Goal: Task Accomplishment & Management: Manage account settings

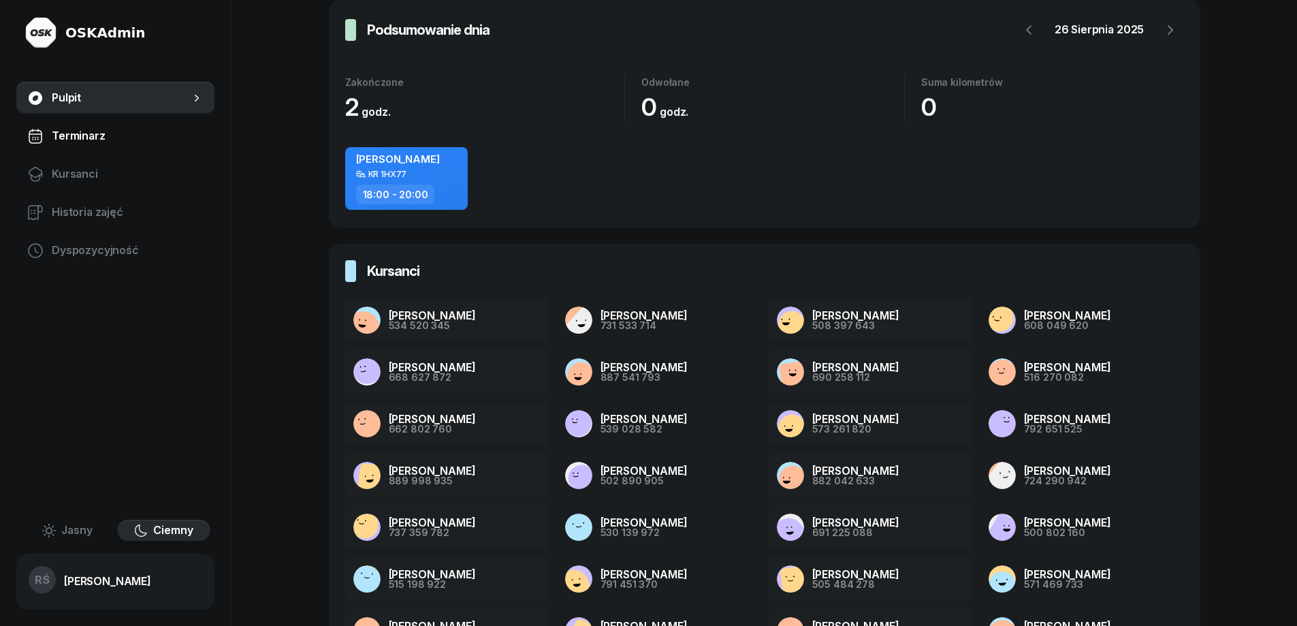
click at [80, 131] on span "Terminarz" at bounding box center [128, 136] width 152 height 18
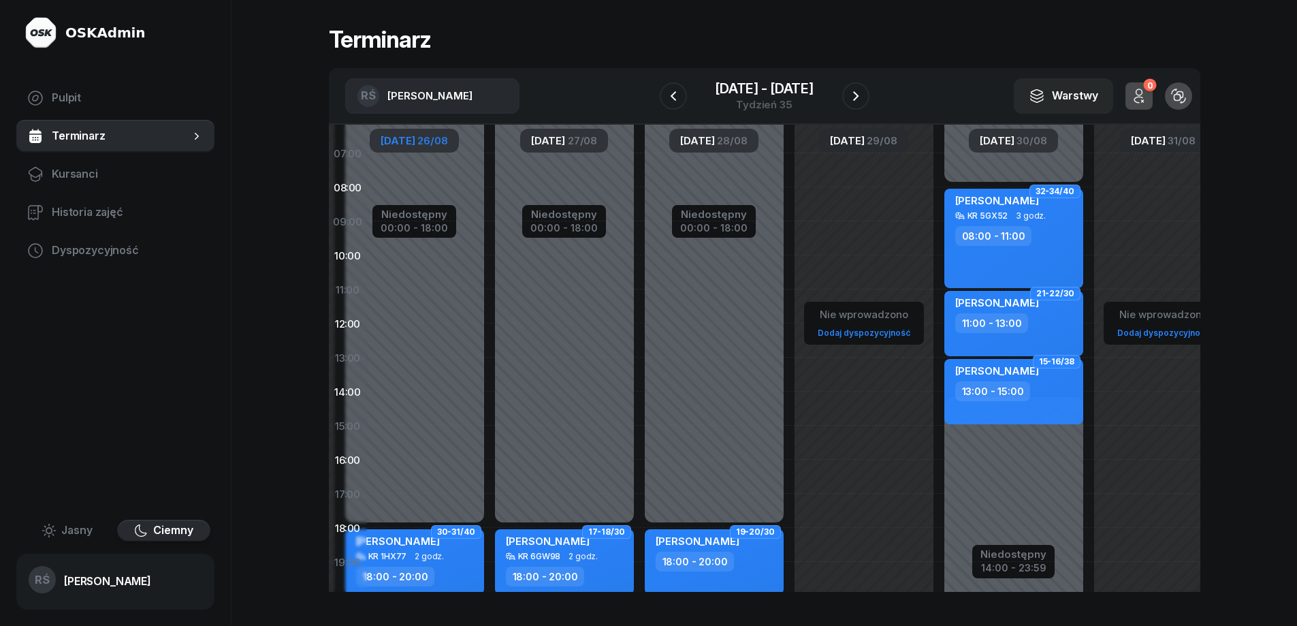
scroll to position [54, 177]
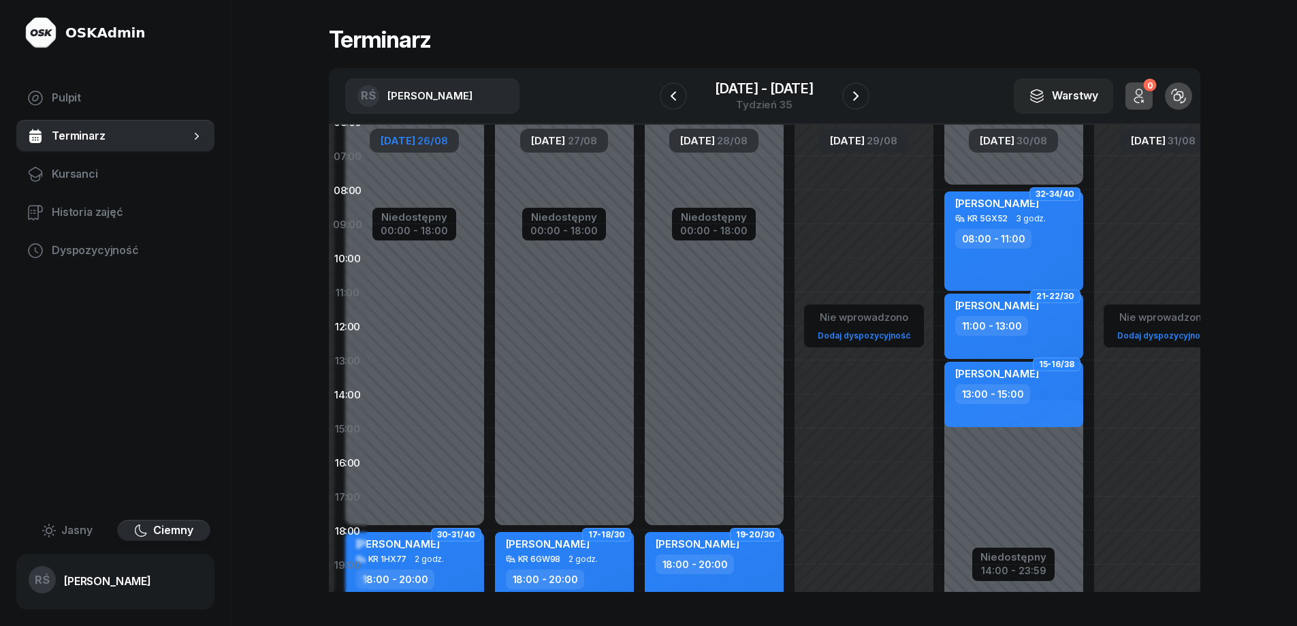
drag, startPoint x: 981, startPoint y: 335, endPoint x: 806, endPoint y: 486, distance: 230.3
click at [939, 486] on div "Nie wprowadzono Dodaj dyspozycyjność" at bounding box center [1014, 428] width 150 height 647
click at [668, 97] on icon "button" at bounding box center [673, 96] width 16 height 16
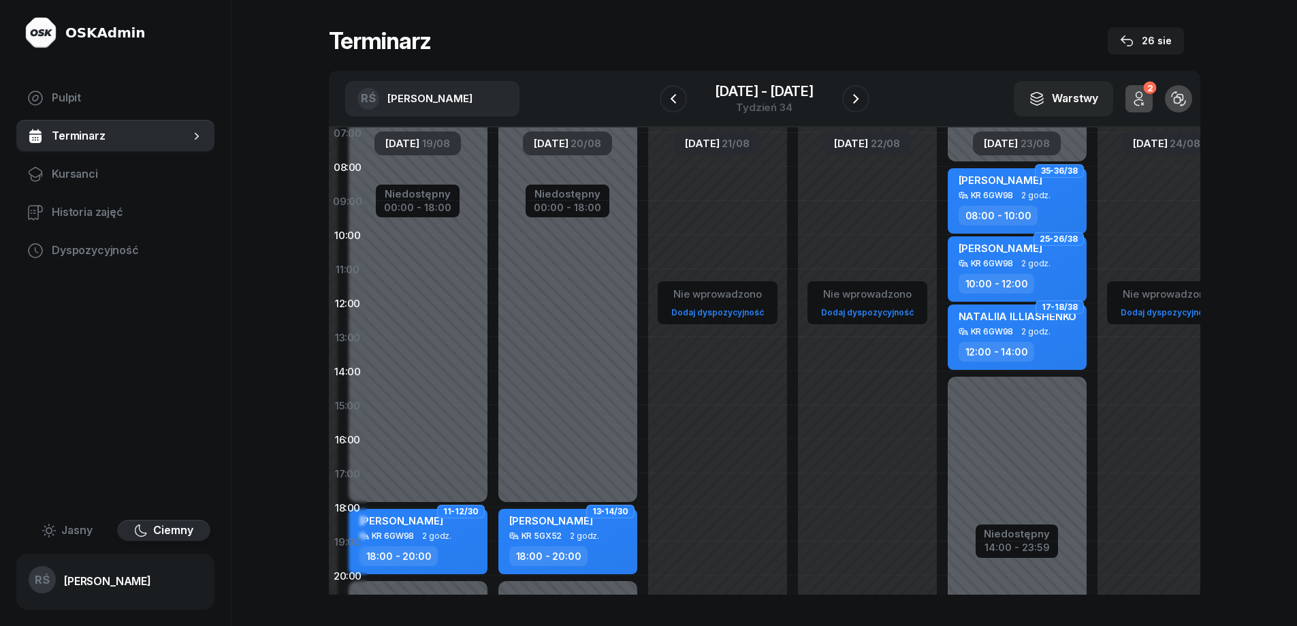
scroll to position [78, 174]
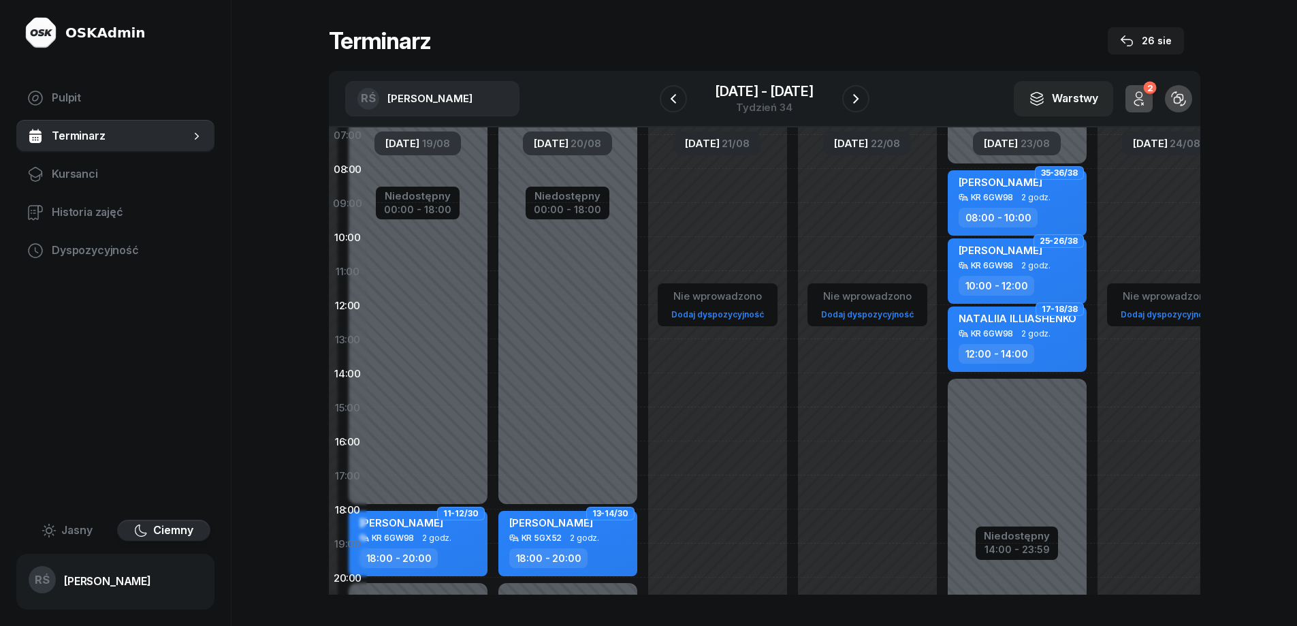
drag, startPoint x: 568, startPoint y: 215, endPoint x: 571, endPoint y: 362, distance: 146.5
click at [643, 362] on div "Niedostępny 00:00 - 18:00 Niedostępny 20:00 - 23:59 13-14/30 [PERSON_NAME] KR 5…" at bounding box center [718, 407] width 150 height 647
click at [985, 195] on div "KR 6GW98" at bounding box center [992, 197] width 43 height 9
click at [1028, 191] on div "[PERSON_NAME]" at bounding box center [1001, 184] width 84 height 17
click at [567, 535] on div "KR 5GX52 2 godz." at bounding box center [569, 538] width 120 height 10
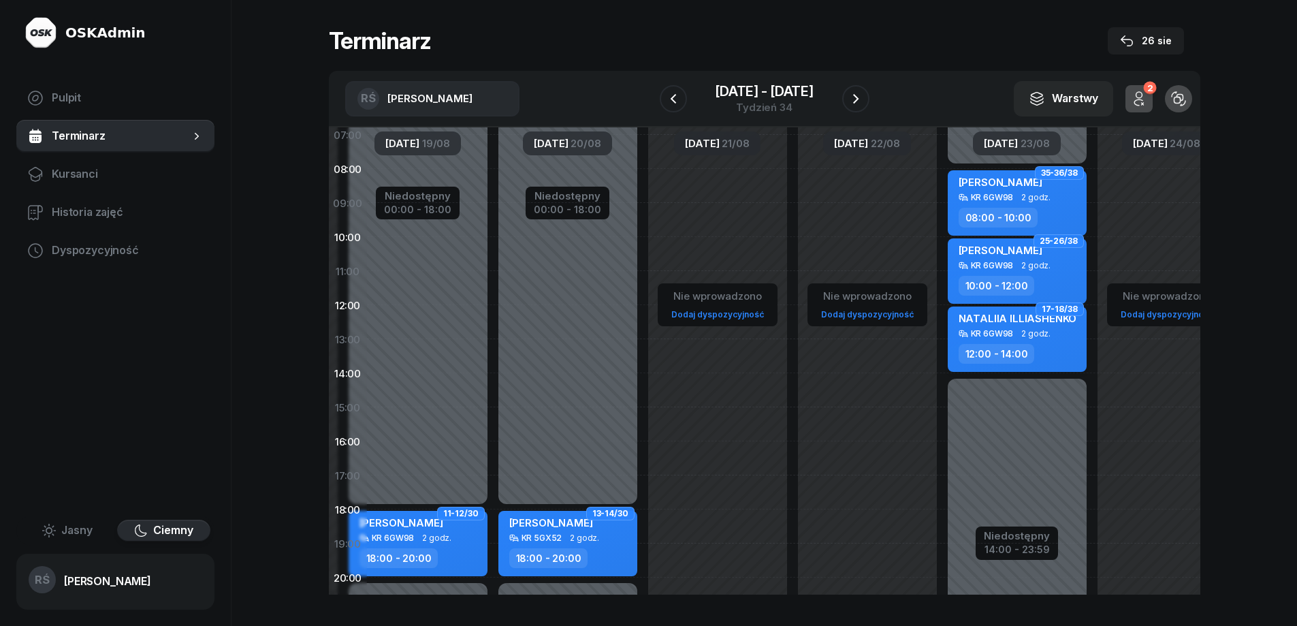
click at [992, 336] on div "KR 6GW98" at bounding box center [992, 333] width 43 height 9
click at [992, 258] on div "[PERSON_NAME]" at bounding box center [1001, 252] width 84 height 17
click at [89, 134] on span "Terminarz" at bounding box center [121, 136] width 138 height 18
click at [104, 247] on span "Dyspozycyjność" at bounding box center [128, 251] width 152 height 18
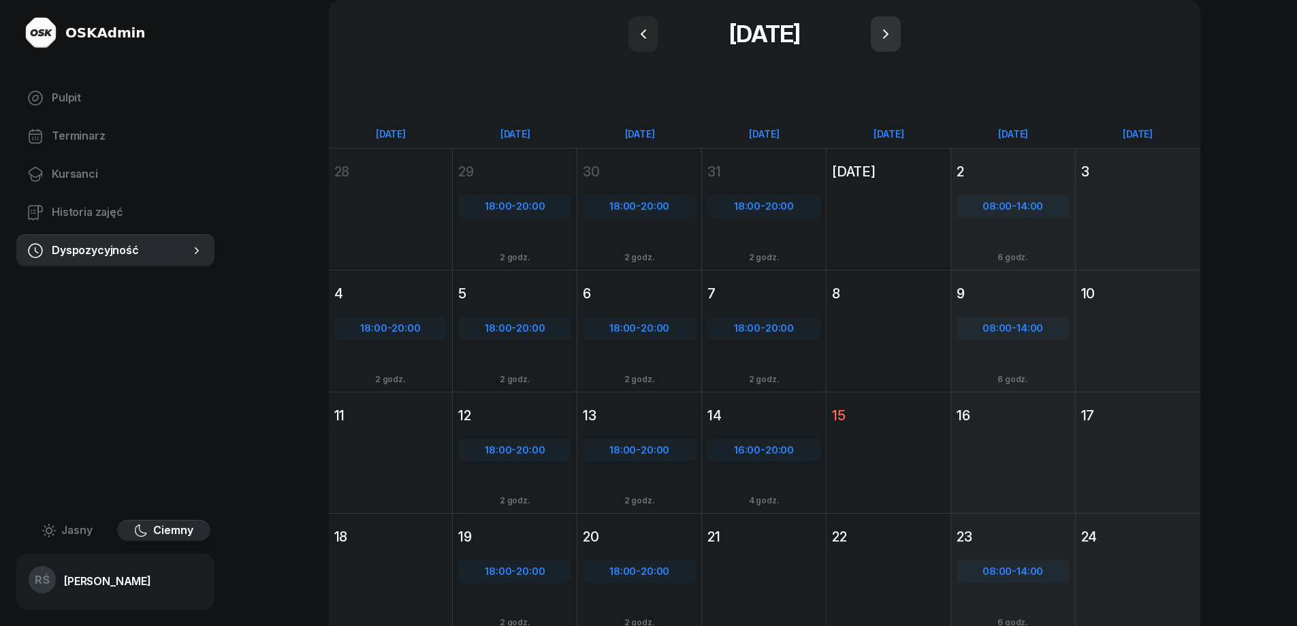
click at [883, 33] on icon "button" at bounding box center [886, 34] width 16 height 16
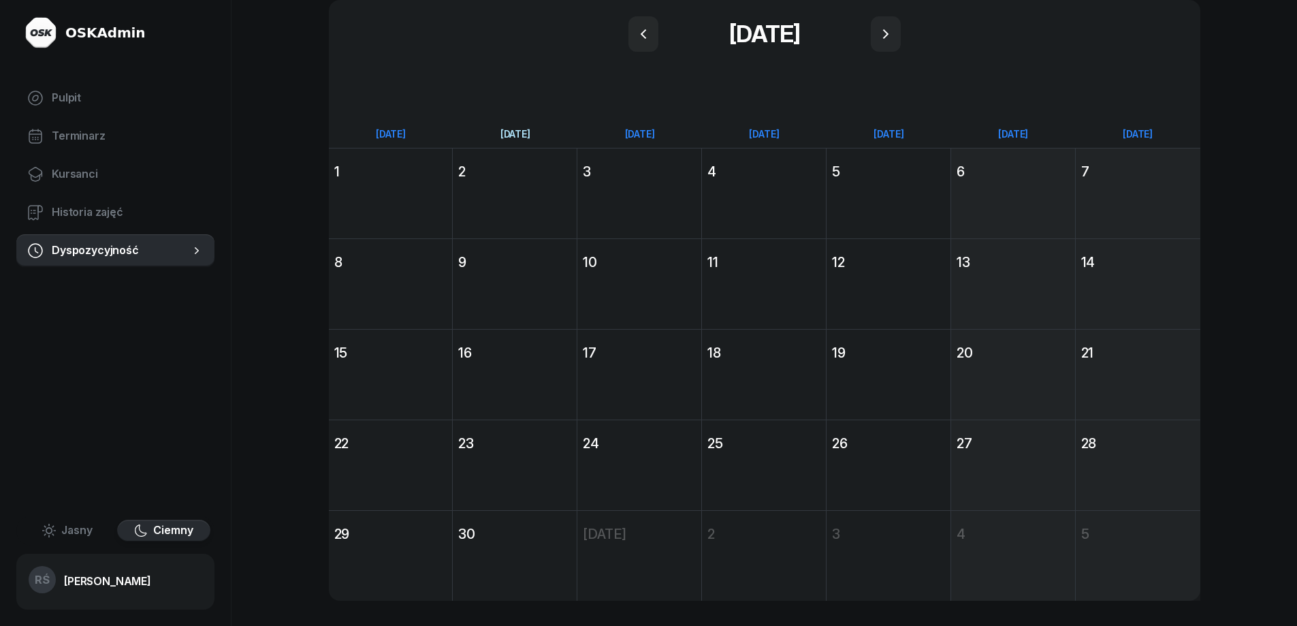
click at [513, 136] on div "[DATE]" at bounding box center [515, 134] width 125 height 12
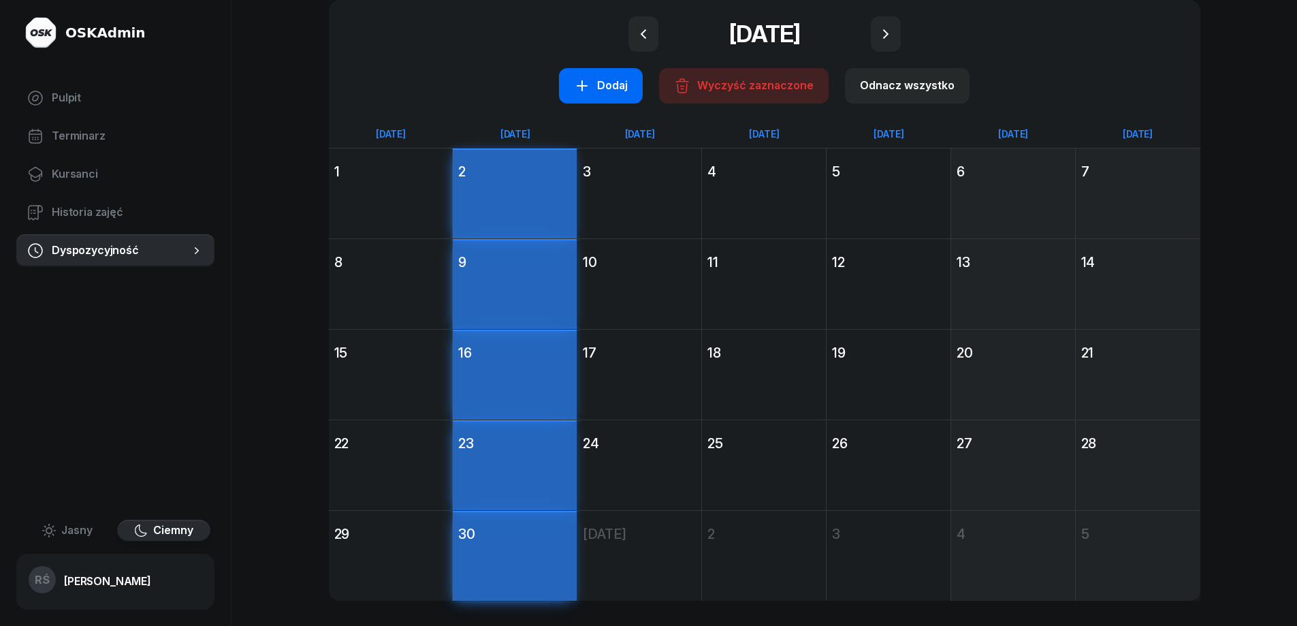
click at [609, 78] on div "Dodaj" at bounding box center [601, 86] width 54 height 18
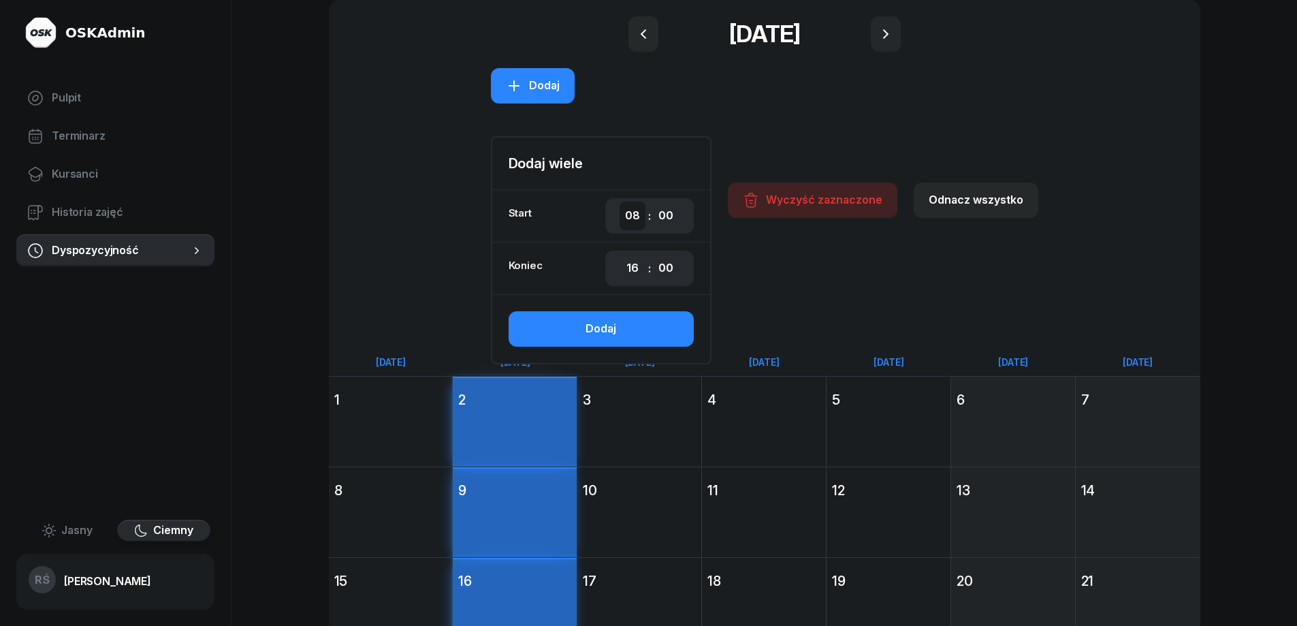
click at [631, 213] on select "00 01 02 03 04 05 06 07 08 09 10 11 12 13 14 15 16 17 18 19 20 21 22 23" at bounding box center [633, 216] width 26 height 29
select select "18"
click at [621, 202] on select "00 01 02 03 04 05 06 07 08 09 10 11 12 13 14 15 16 17 18 19 20 21 22 23" at bounding box center [633, 216] width 26 height 29
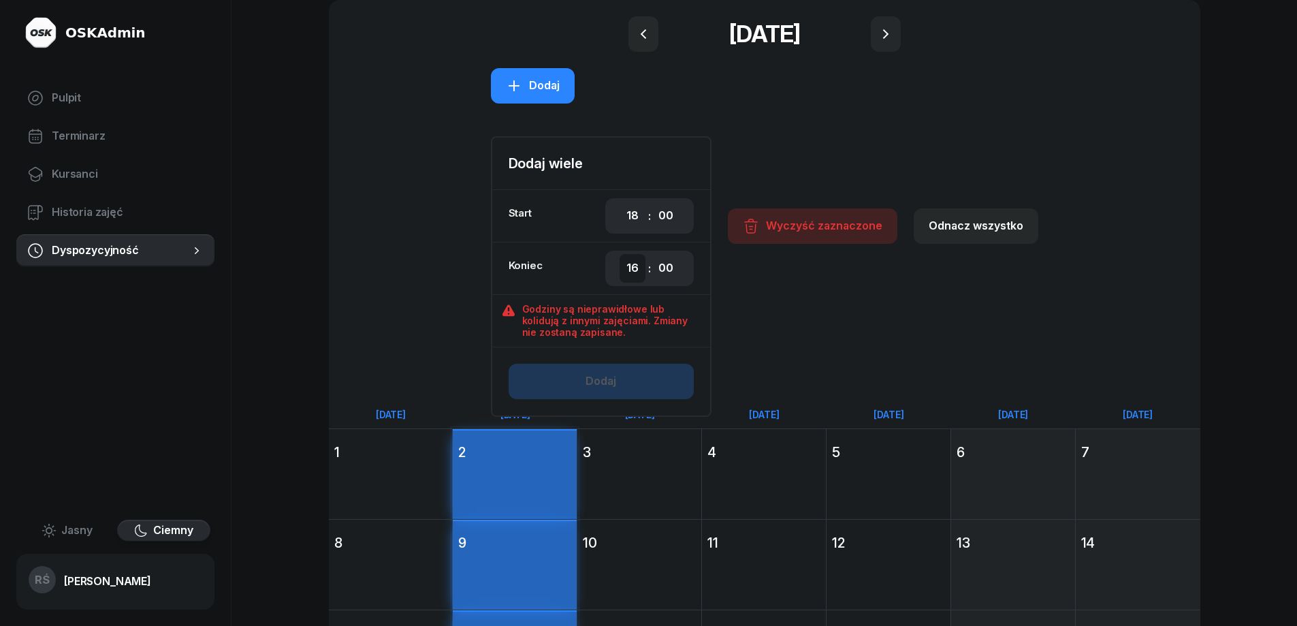
click at [634, 273] on select "00 01 02 03 04 05 06 07 08 09 10 11 12 13 14 15 16 17 18 19 20 21 22 23" at bounding box center [633, 268] width 26 height 29
select select "20"
click at [621, 254] on select "00 01 02 03 04 05 06 07 08 09 10 11 12 13 14 15 16 17 18 19 20 21 22 23" at bounding box center [633, 268] width 26 height 29
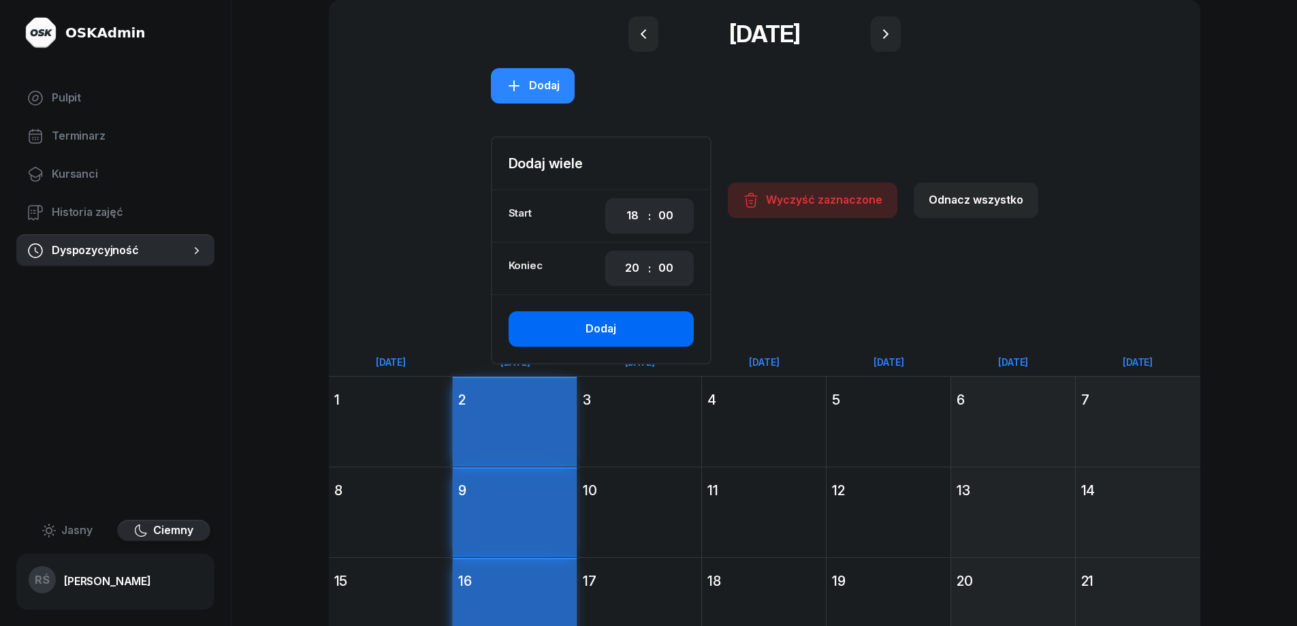
click at [598, 328] on div "Dodaj" at bounding box center [601, 329] width 31 height 18
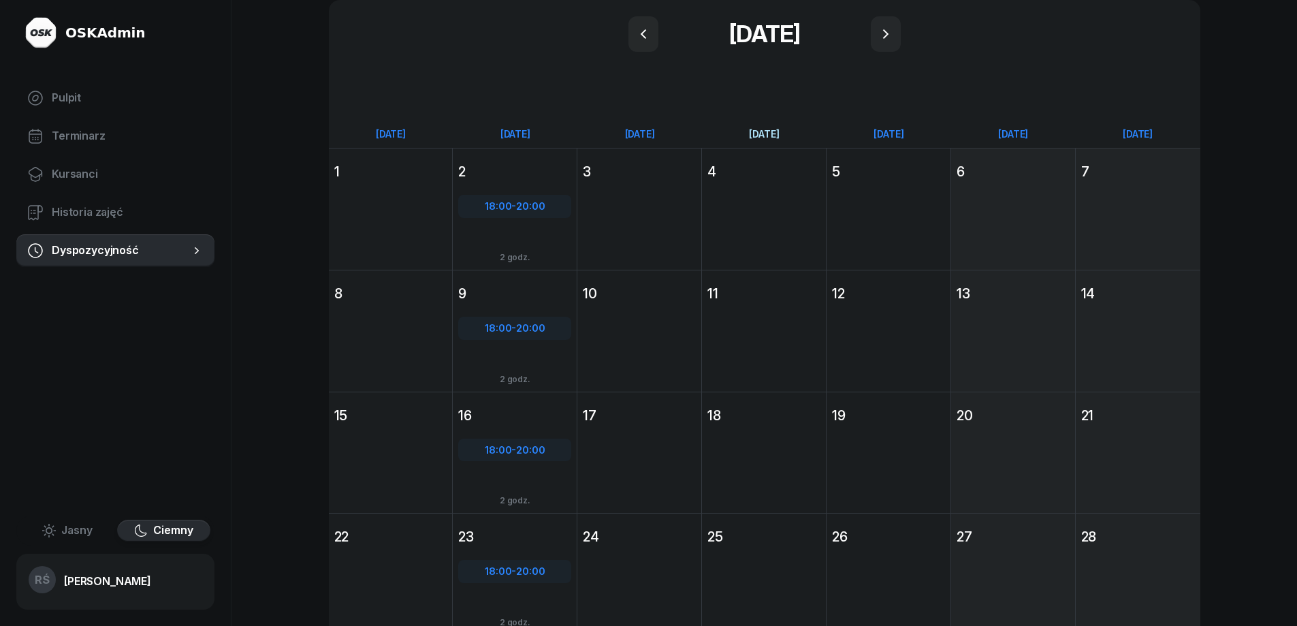
click at [761, 133] on div "[DATE]" at bounding box center [764, 134] width 125 height 12
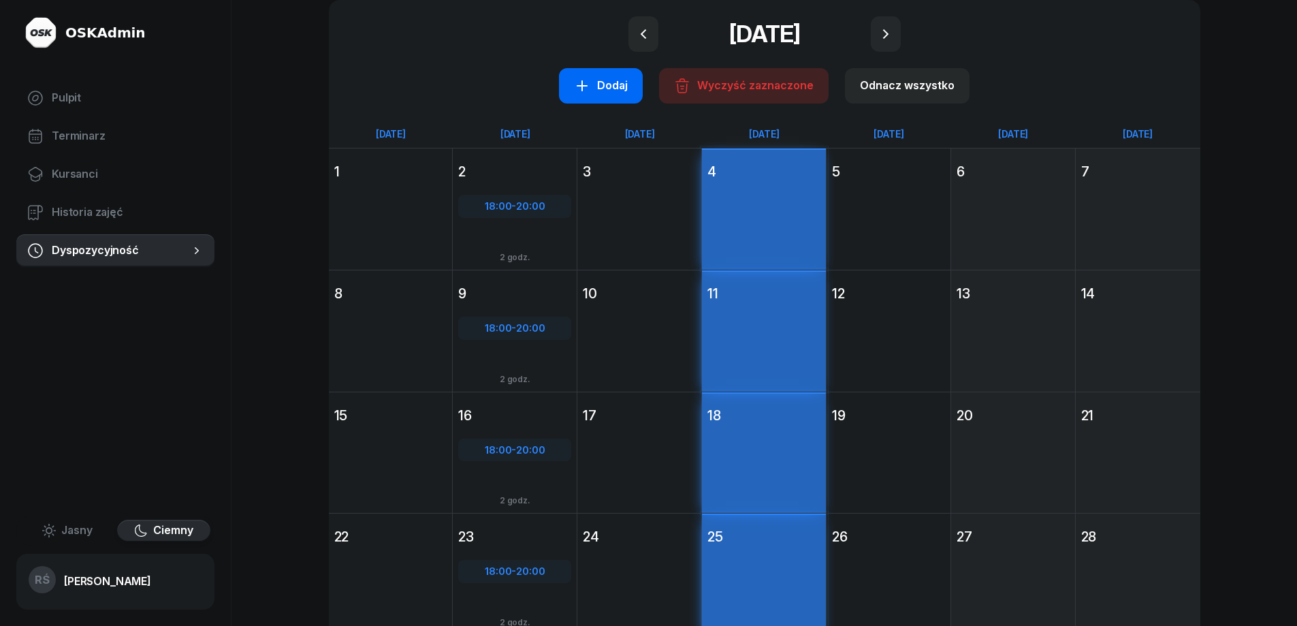
click at [605, 87] on div "Dodaj" at bounding box center [601, 86] width 54 height 18
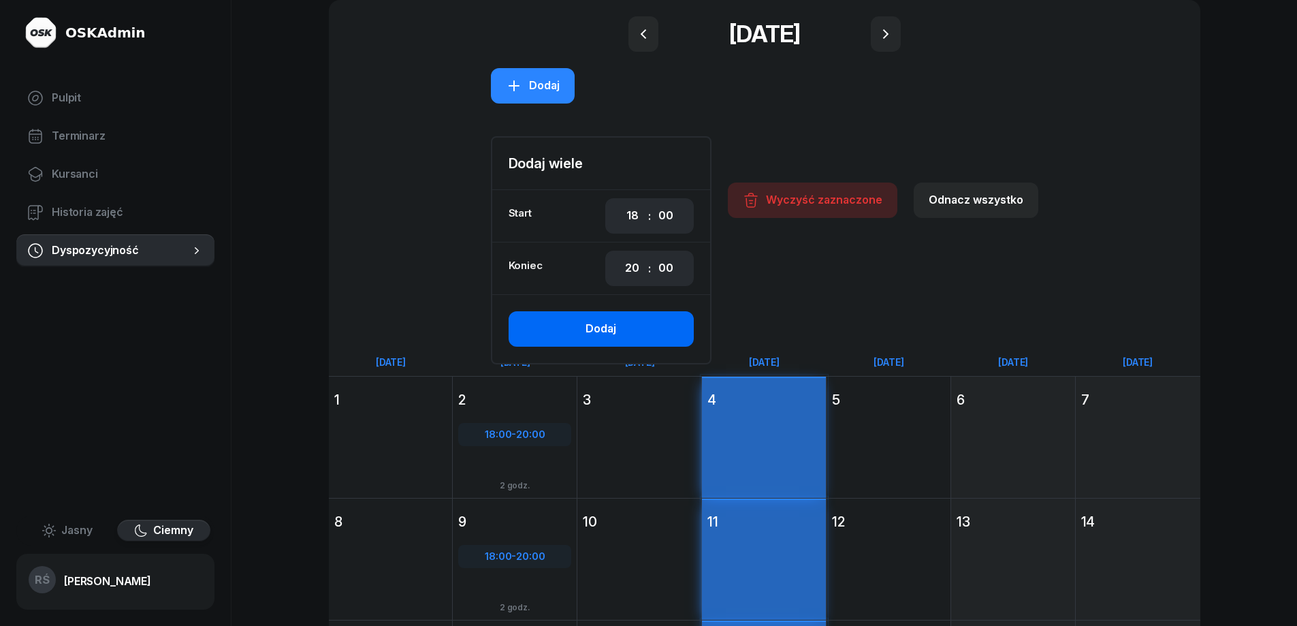
click at [603, 325] on div "Dodaj" at bounding box center [601, 329] width 31 height 18
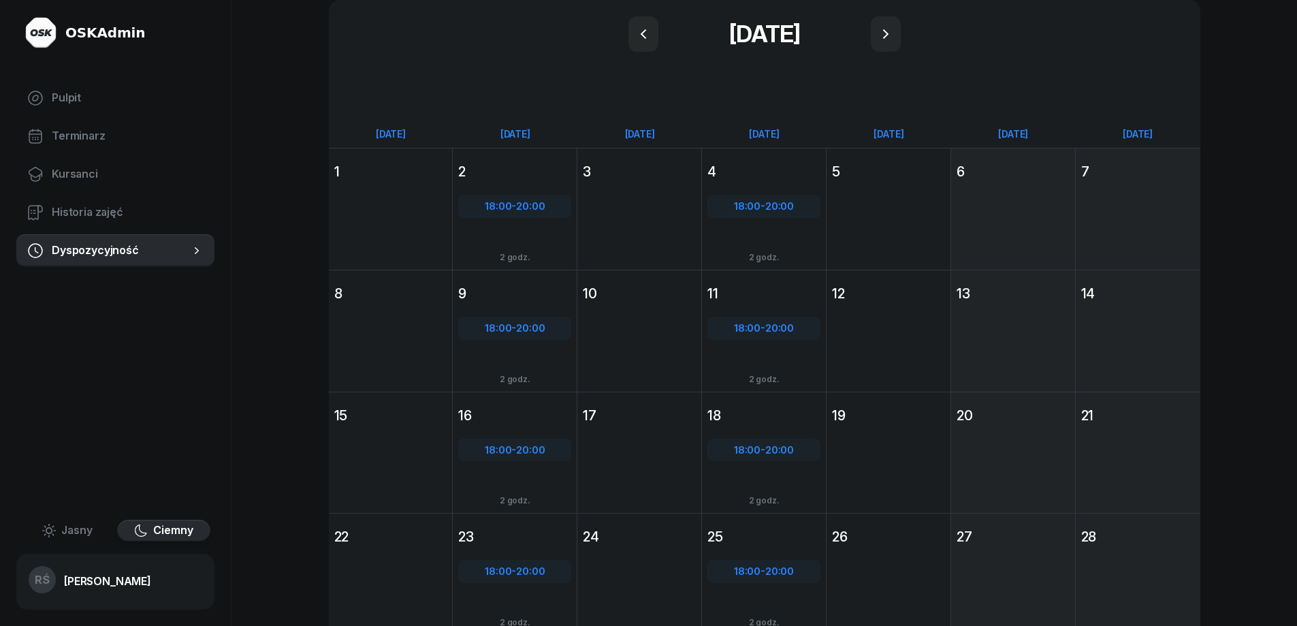
scroll to position [68, 0]
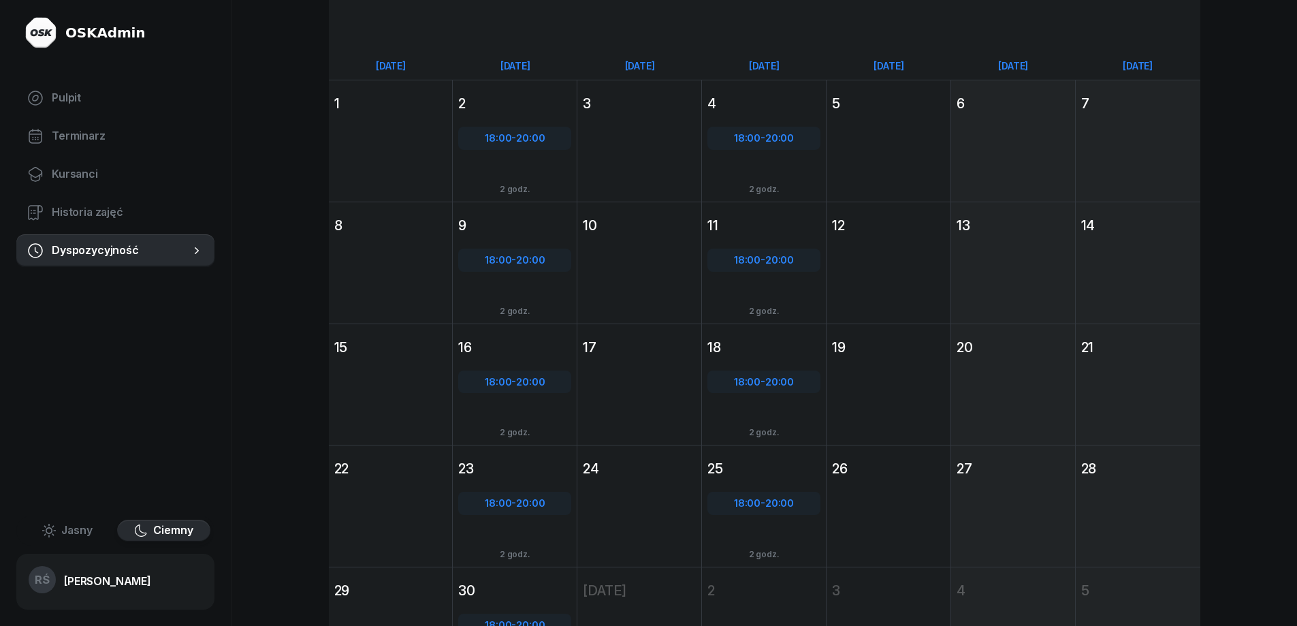
click at [1011, 387] on div "[DATE] So [DATE] 20" at bounding box center [1013, 384] width 125 height 122
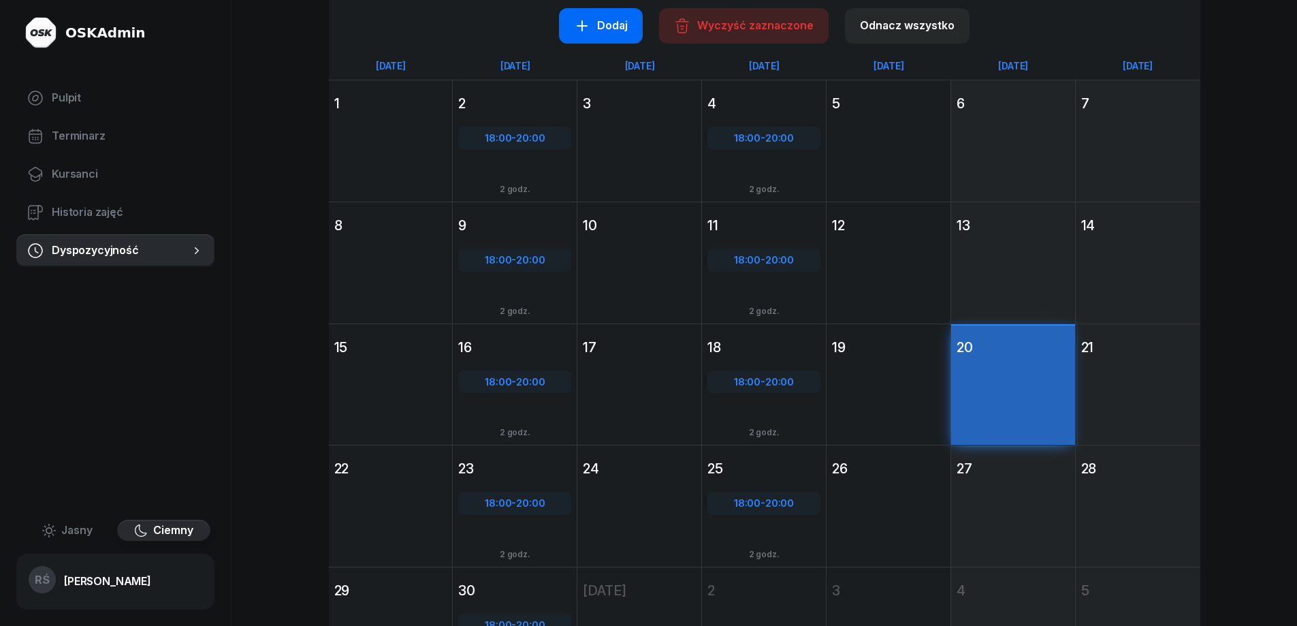
click at [612, 13] on button "Dodaj" at bounding box center [601, 25] width 84 height 35
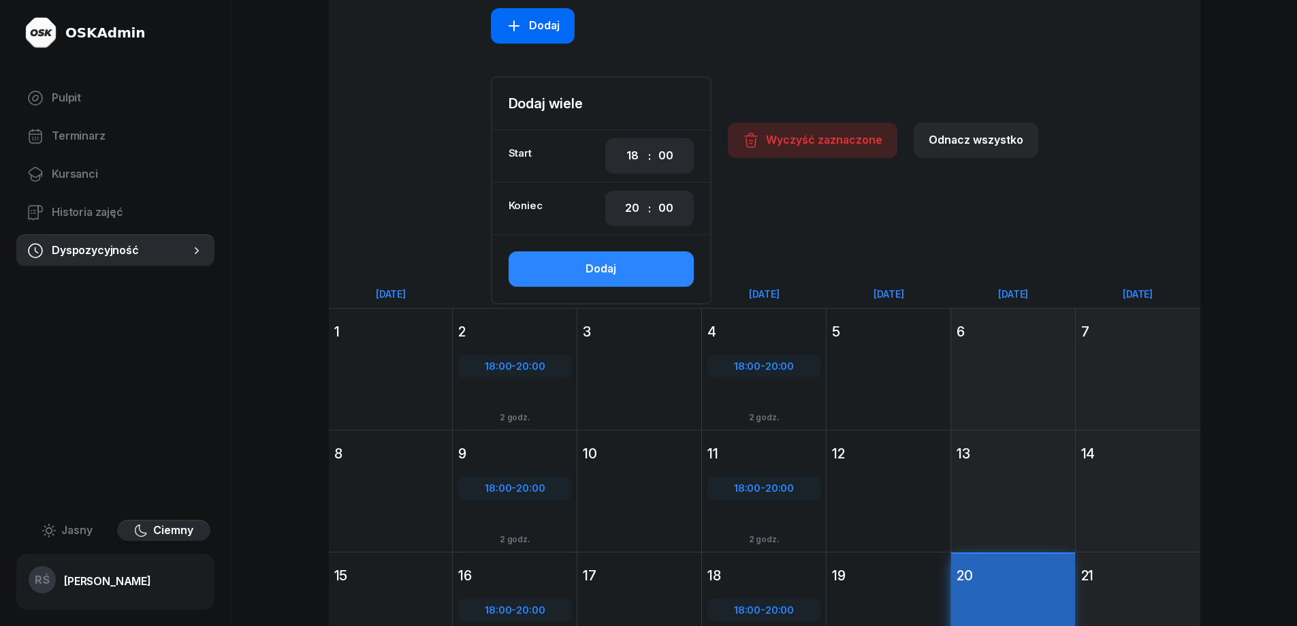
scroll to position [296, 0]
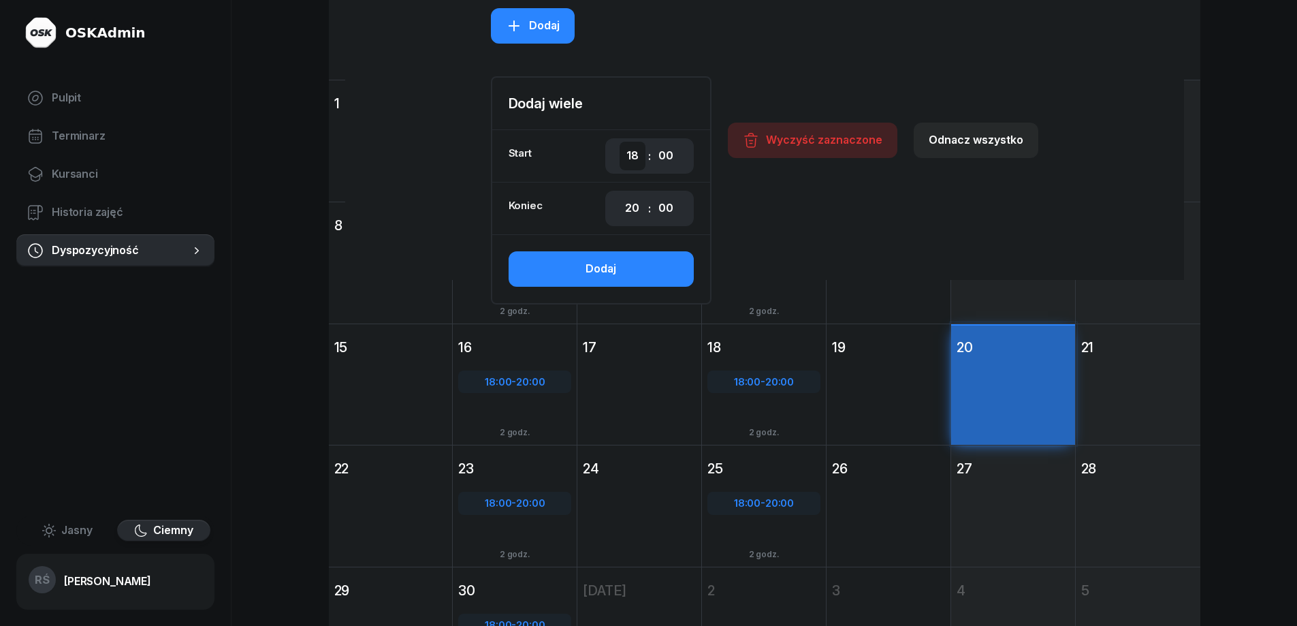
click at [630, 157] on select "00 01 02 03 04 05 06 07 08 09 10 11 12 13 14 15 16 17 18 19 20 21 22 23" at bounding box center [633, 156] width 26 height 29
select select "08"
click at [621, 142] on select "00 01 02 03 04 05 06 07 08 09 10 11 12 13 14 15 16 17 18 19 20 21 22 23" at bounding box center [633, 156] width 26 height 29
click at [629, 203] on select "00 01 02 03 04 05 06 07 08 09 10 11 12 13 14 15 16 17 18 19 20 21 22 23" at bounding box center [633, 208] width 26 height 29
select select "14"
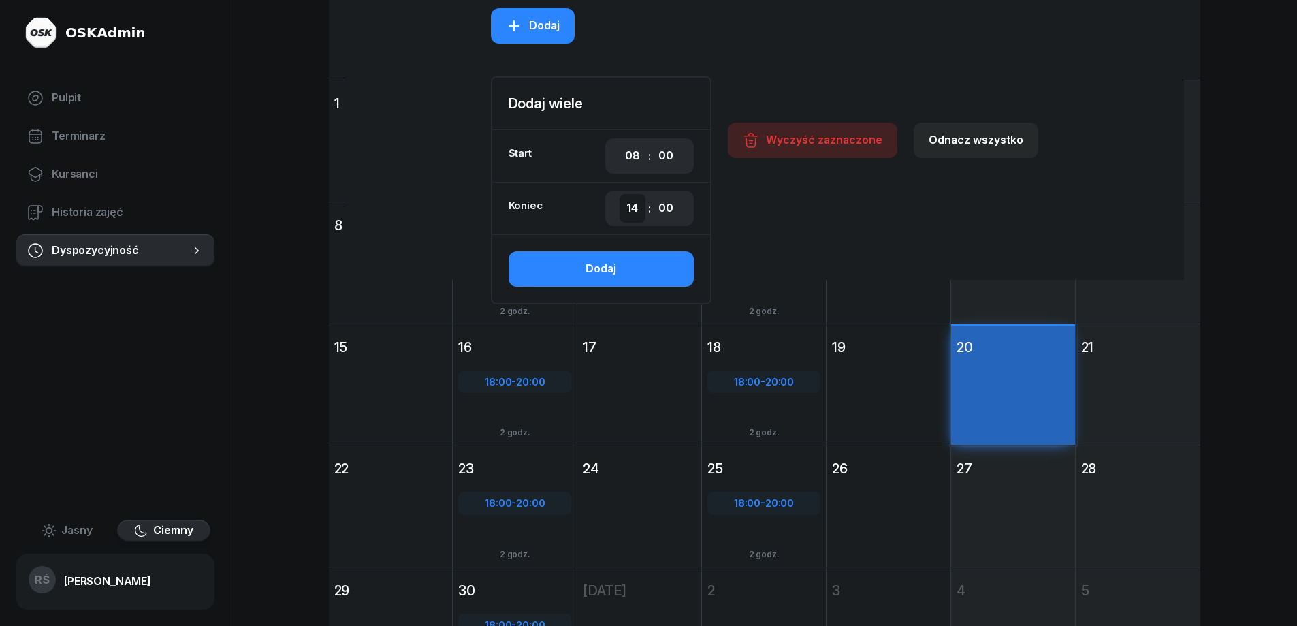
click at [621, 194] on select "00 01 02 03 04 05 06 07 08 09 10 11 12 13 14 15 16 17 18 19 20 21 22 23" at bounding box center [633, 208] width 26 height 29
click at [601, 264] on div "Dodaj" at bounding box center [601, 269] width 31 height 18
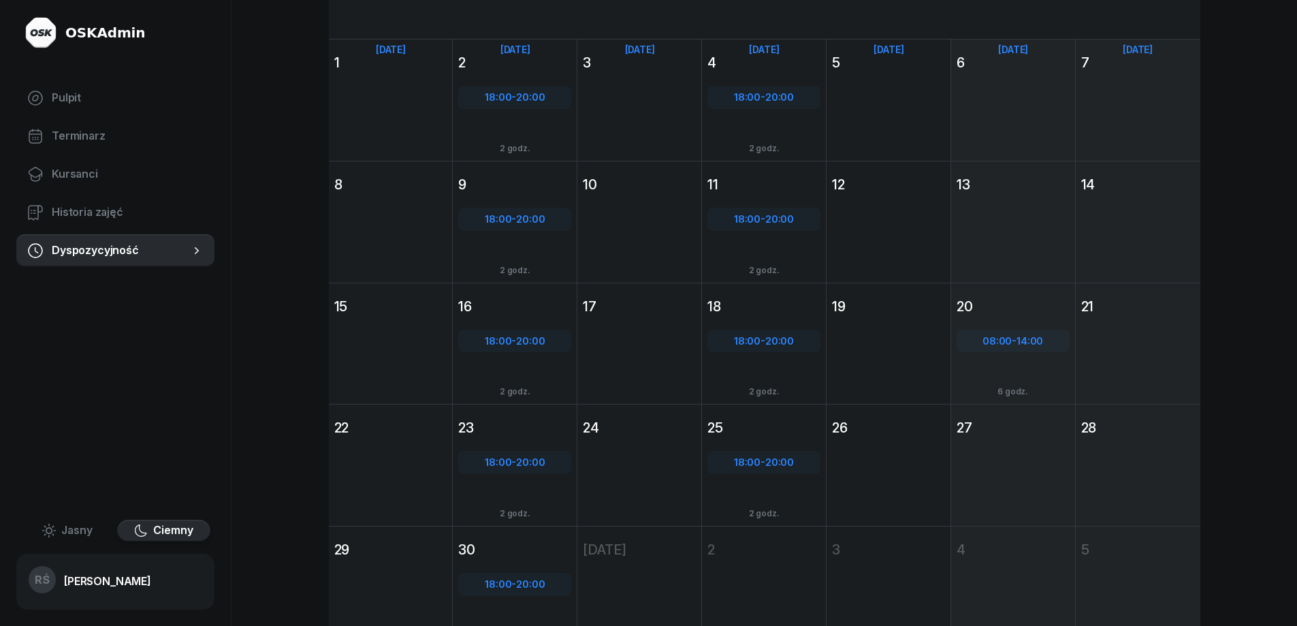
scroll to position [131, 0]
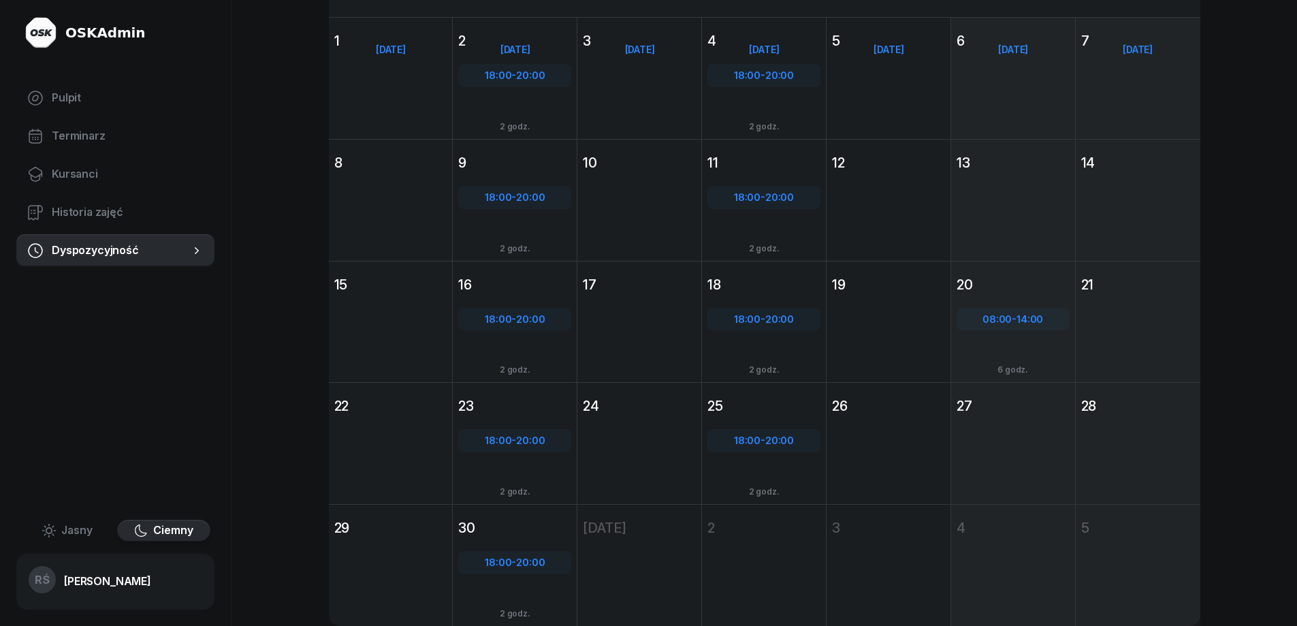
click at [996, 428] on div "[DATE] So [DATE] 27" at bounding box center [1013, 443] width 125 height 122
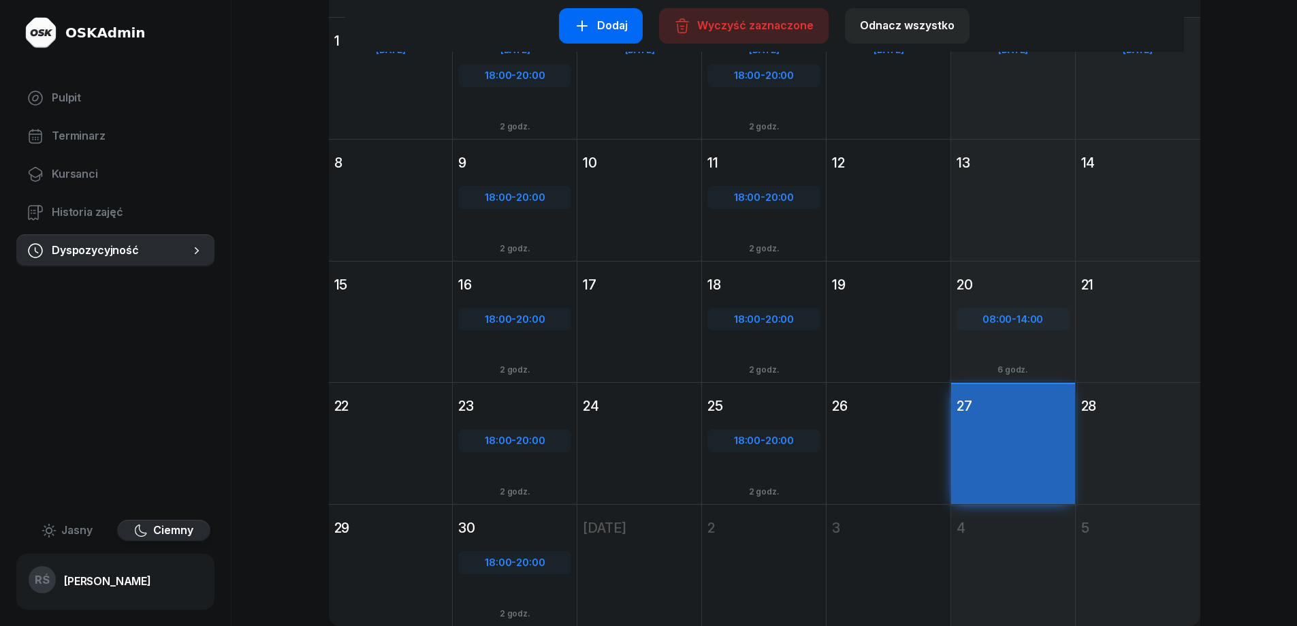
click at [605, 28] on div "Dodaj" at bounding box center [601, 26] width 54 height 18
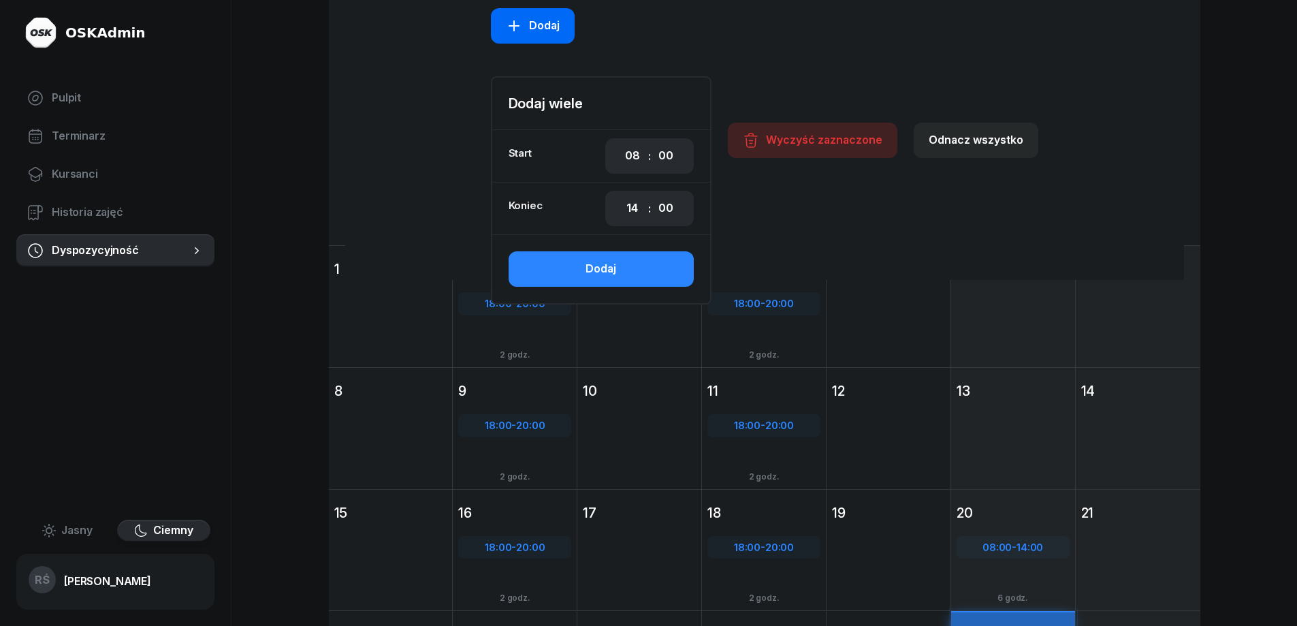
scroll to position [359, 0]
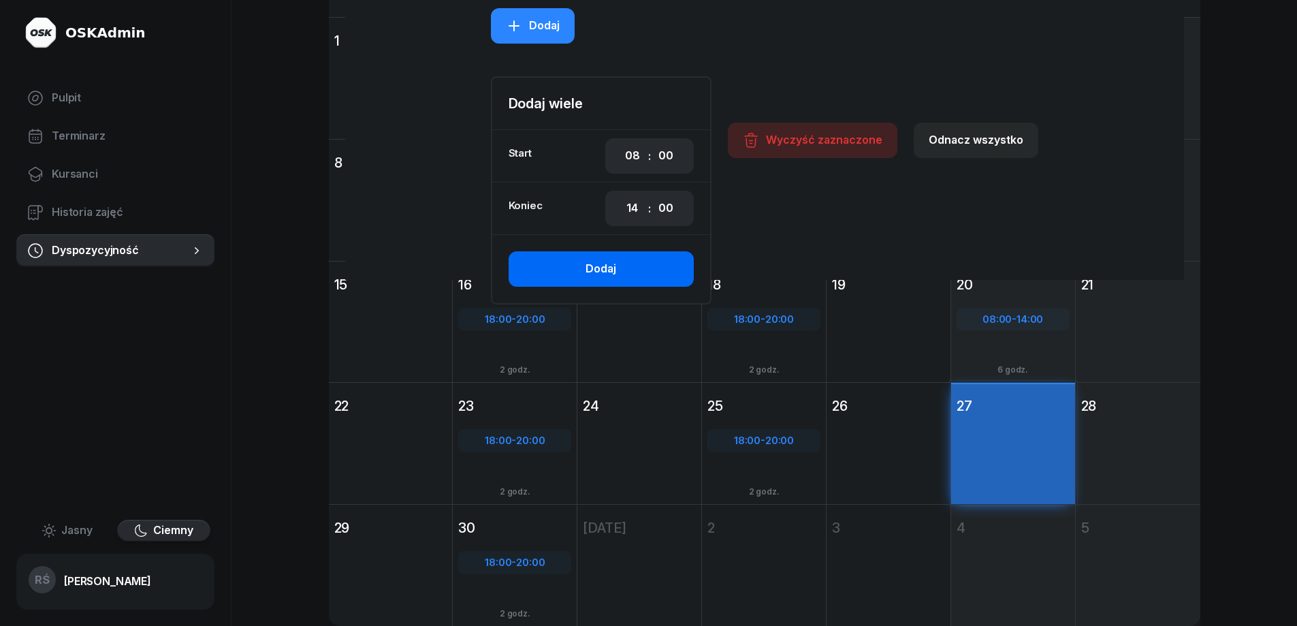
click at [605, 269] on div "Dodaj" at bounding box center [601, 269] width 31 height 18
